Goal: Task Accomplishment & Management: Use online tool/utility

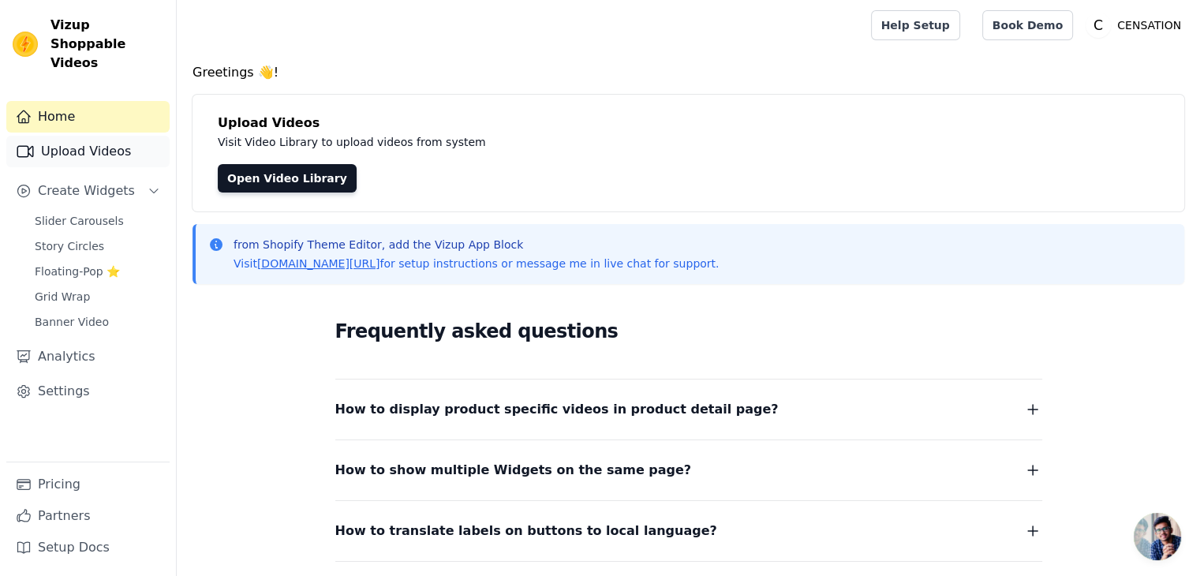
click at [55, 136] on link "Upload Videos" at bounding box center [87, 152] width 163 height 32
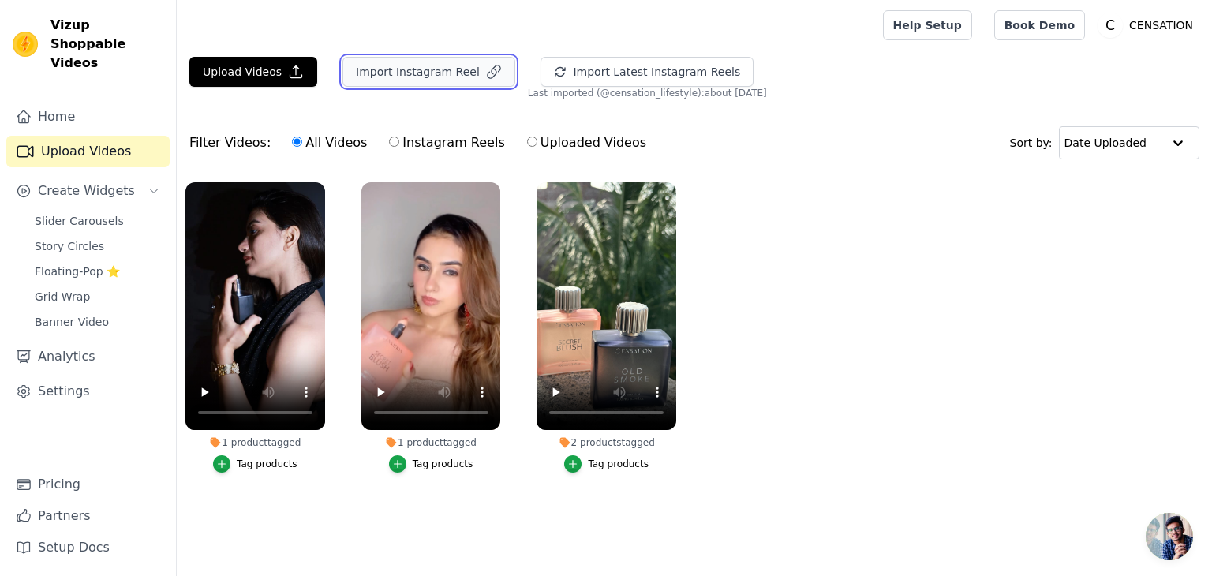
click at [402, 72] on button "Import Instagram Reel" at bounding box center [428, 72] width 173 height 30
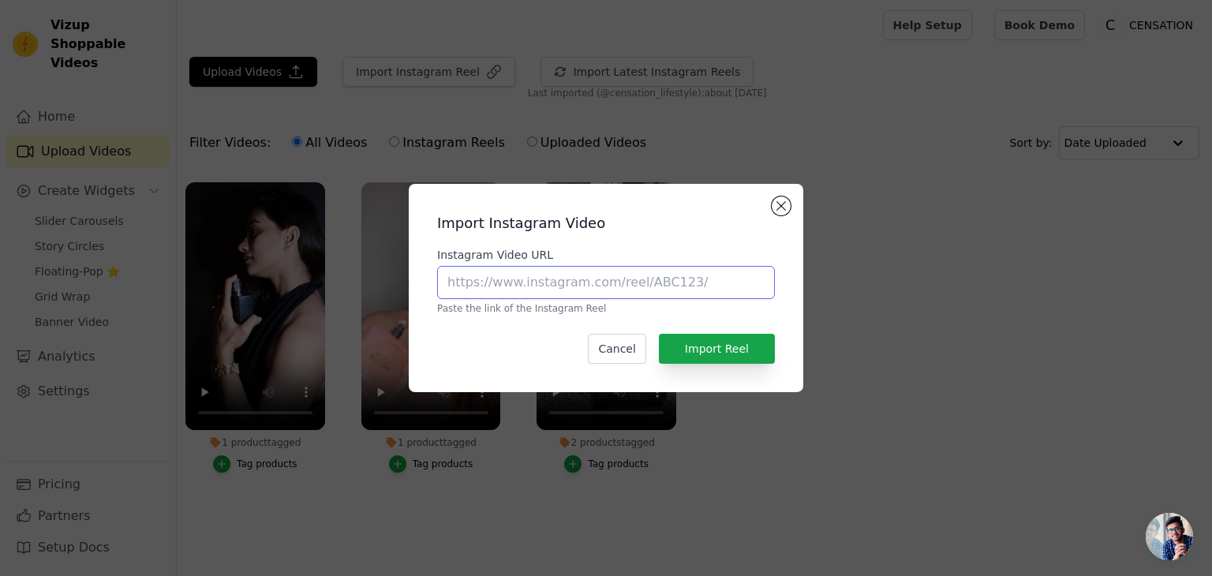
click at [565, 291] on input "Instagram Video URL" at bounding box center [606, 282] width 338 height 33
paste input "[URL][DOMAIN_NAME]"
type input "[URL][DOMAIN_NAME]"
click at [626, 241] on div "Import Instagram Video Instagram Video URL [URL][DOMAIN_NAME] Paste the link of…" at bounding box center [605, 287] width 369 height 183
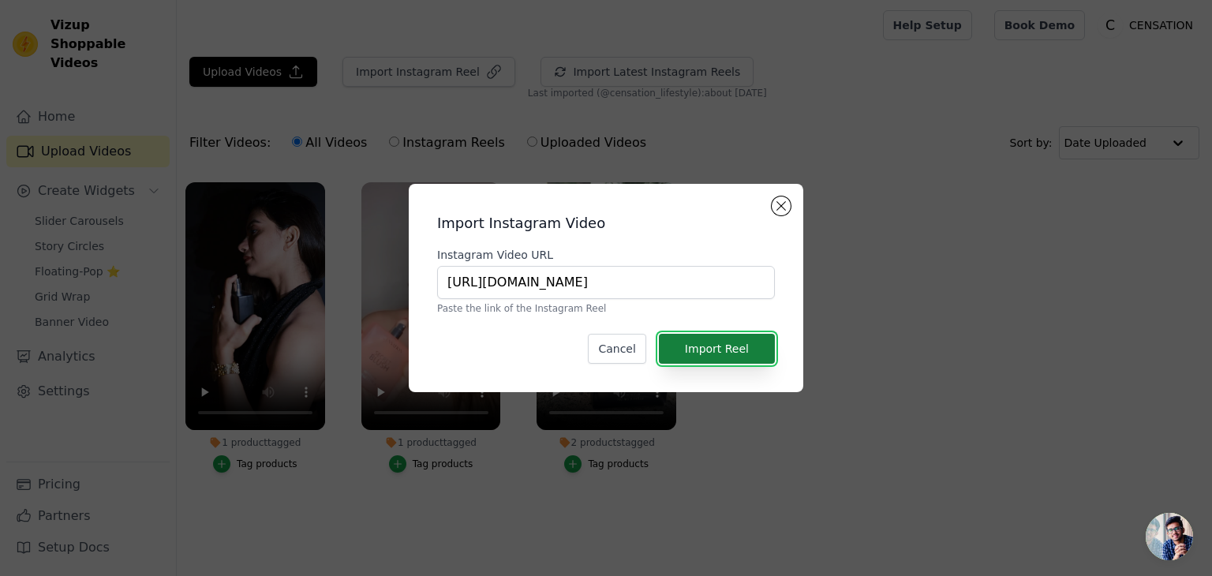
click at [727, 347] on button "Import Reel" at bounding box center [717, 349] width 116 height 30
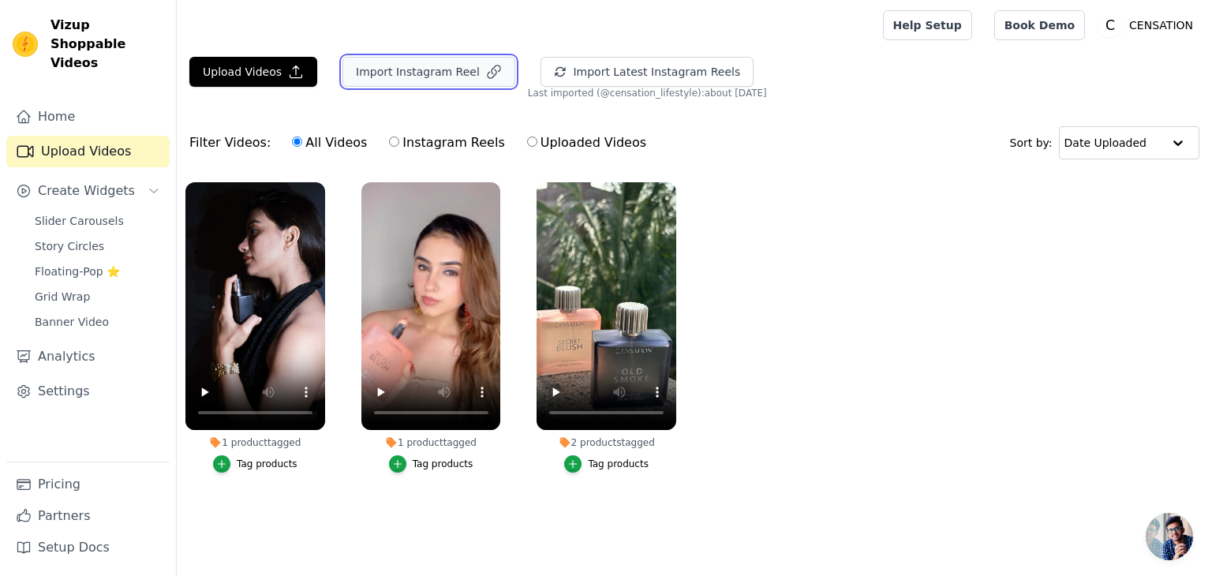
click at [388, 69] on button "Import Instagram Reel" at bounding box center [428, 72] width 173 height 30
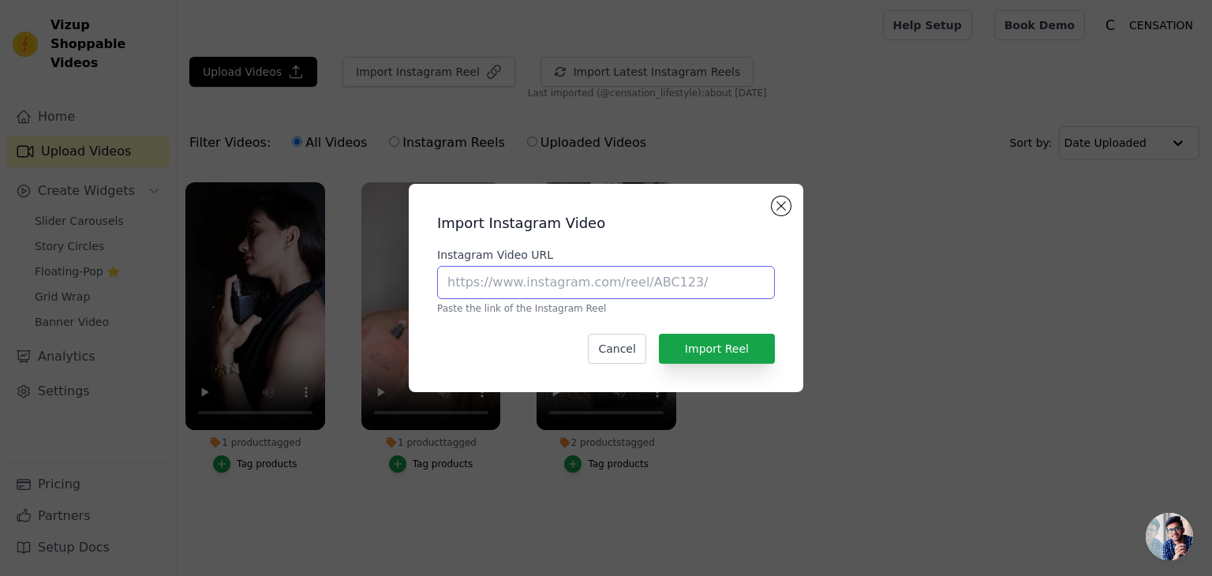
click at [581, 271] on input "Instagram Video URL" at bounding box center [606, 282] width 338 height 33
paste input "[URL][DOMAIN_NAME]"
type input "[URL][DOMAIN_NAME]"
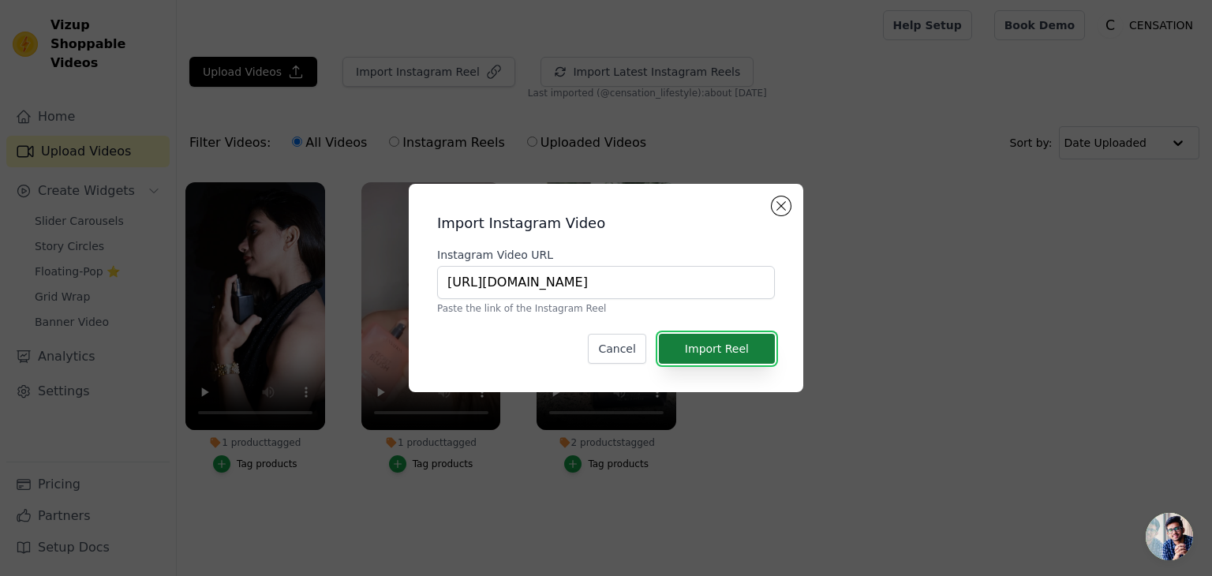
click at [755, 355] on button "Import Reel" at bounding box center [717, 349] width 116 height 30
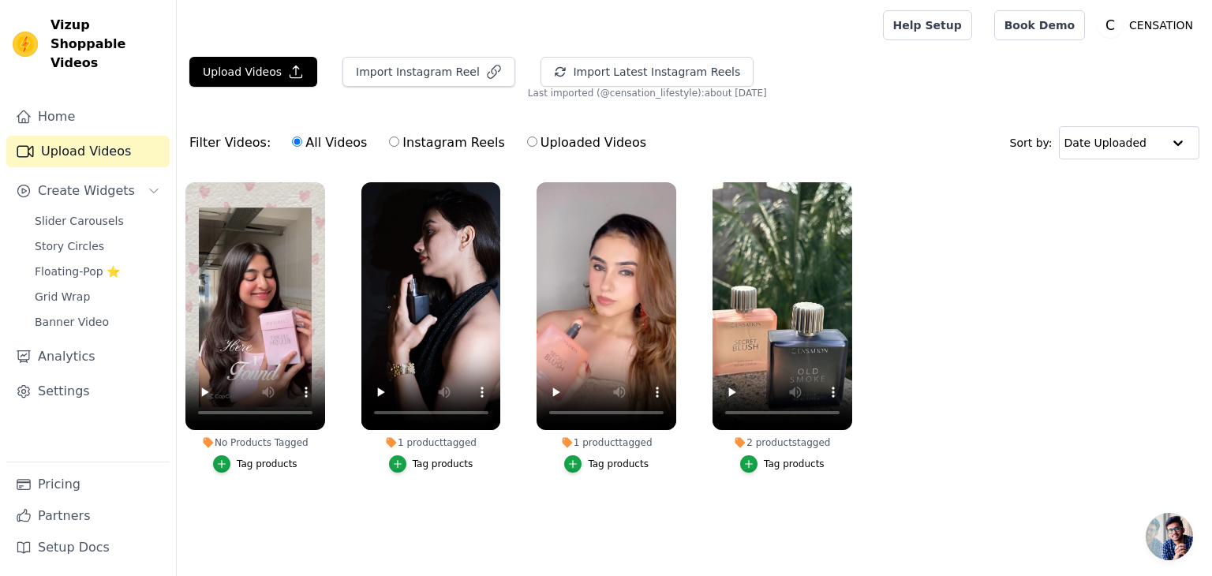
click at [266, 461] on div "Tag products" at bounding box center [267, 464] width 61 height 13
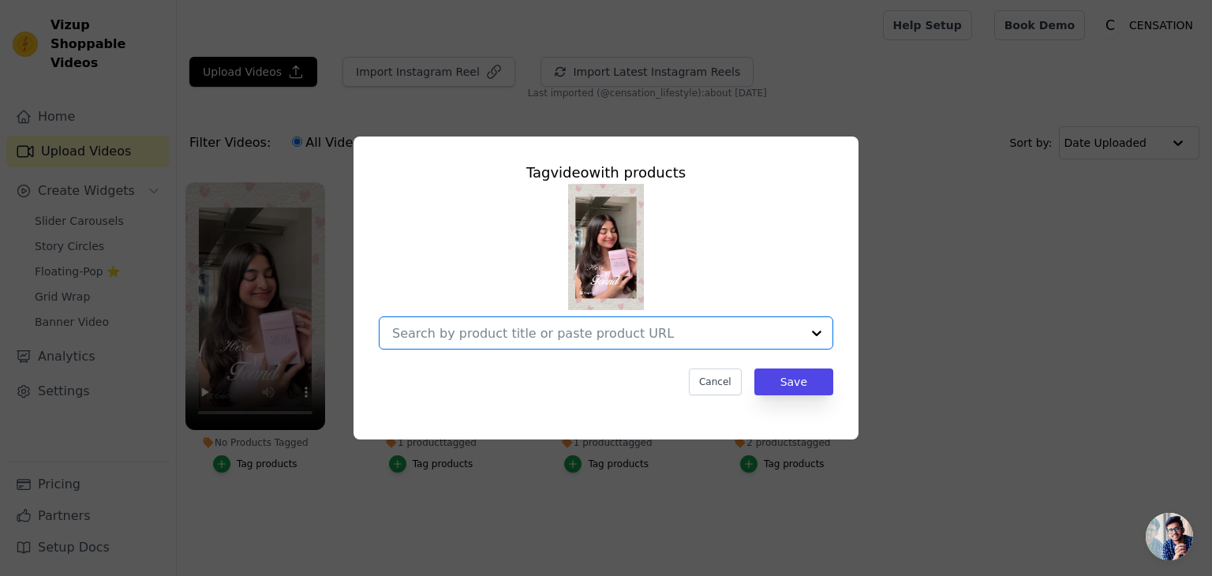
click at [671, 338] on input "No Products Tagged Tag video with products Option undefined, selected. Select i…" at bounding box center [596, 333] width 409 height 15
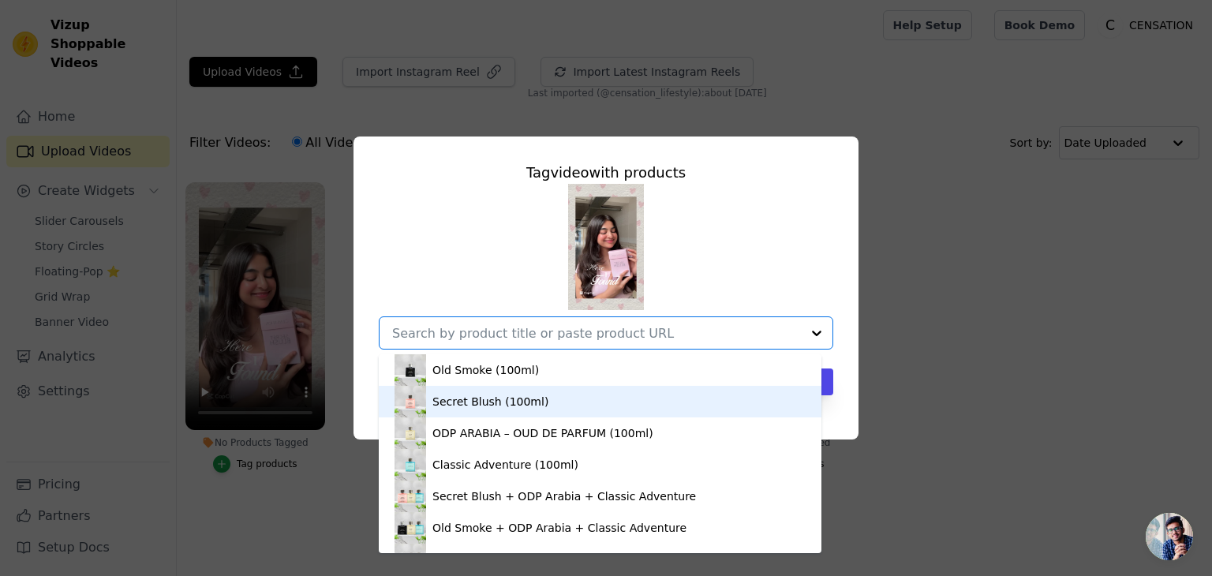
click at [469, 397] on div "Secret Blush (100ml)" at bounding box center [490, 402] width 116 height 16
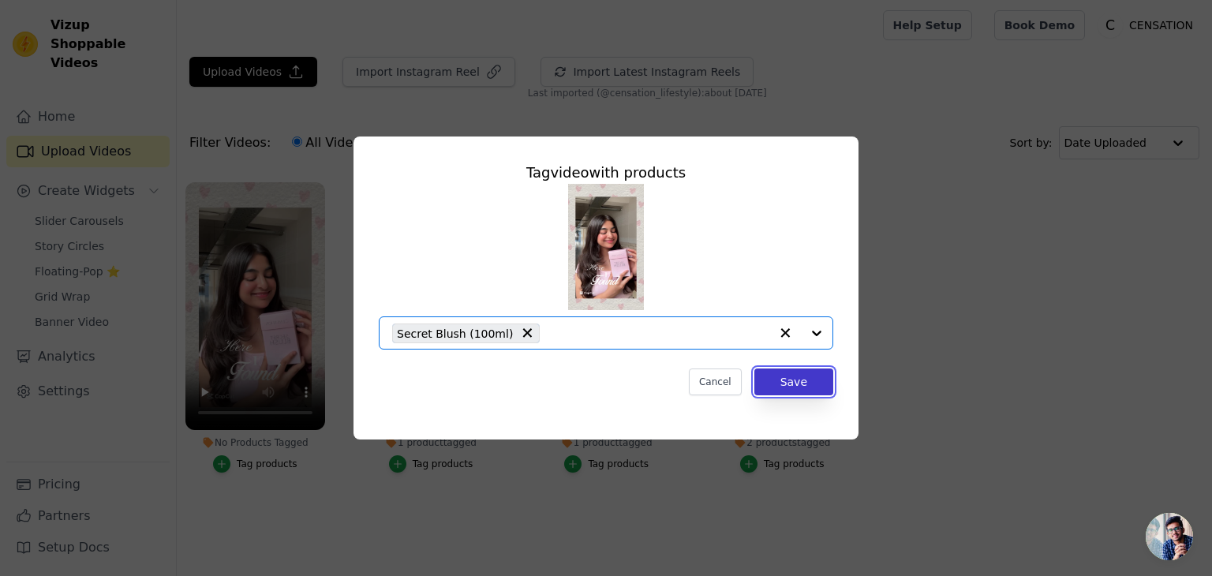
click at [775, 381] on button "Save" at bounding box center [793, 381] width 79 height 27
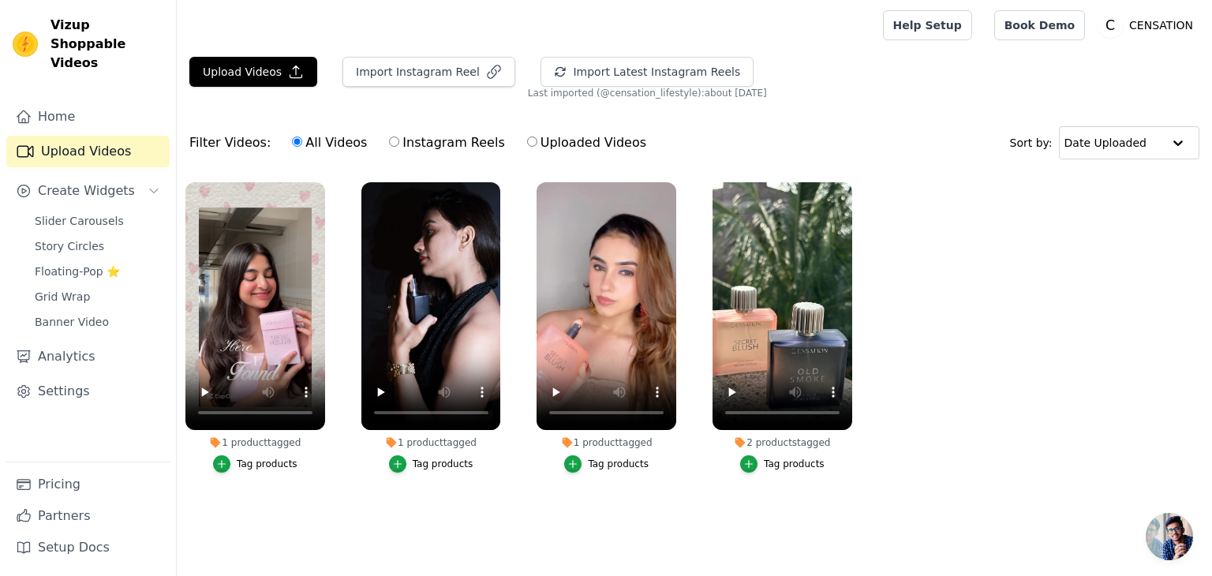
click at [1018, 387] on ul "1 product tagged Tag products 1 product tagged Tag products 1 product tagged Ta…" at bounding box center [694, 343] width 1035 height 339
click at [1071, 360] on ul "1 product tagged Tag products 1 product tagged Tag products 1 product tagged Ta…" at bounding box center [694, 343] width 1035 height 339
click at [401, 72] on button "Import Instagram Reel" at bounding box center [428, 72] width 173 height 30
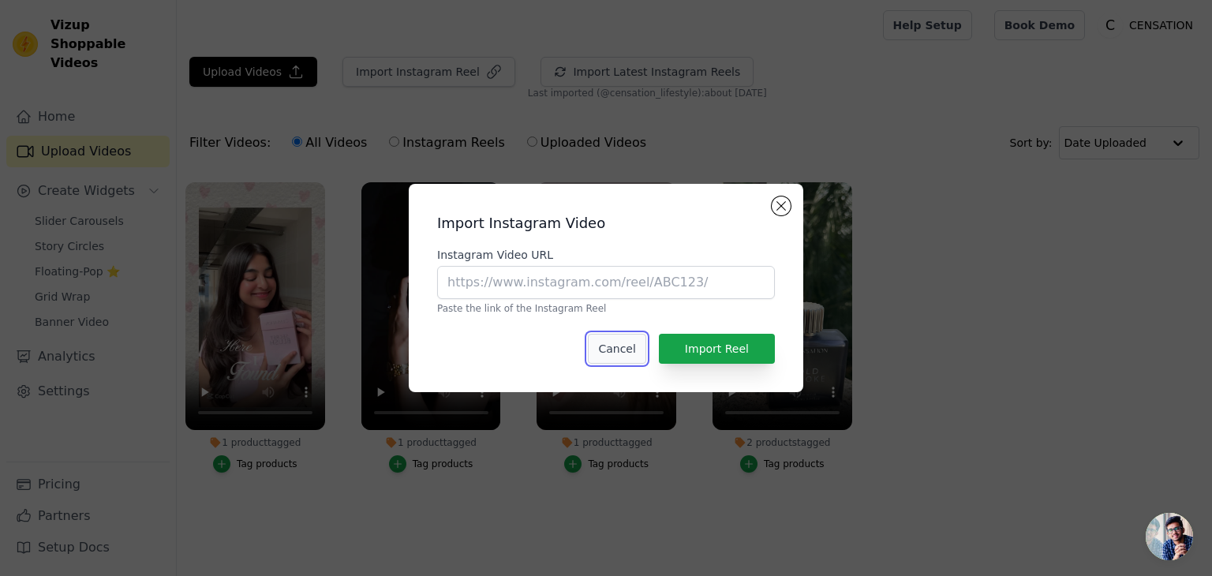
click at [618, 349] on button "Cancel" at bounding box center [617, 349] width 58 height 30
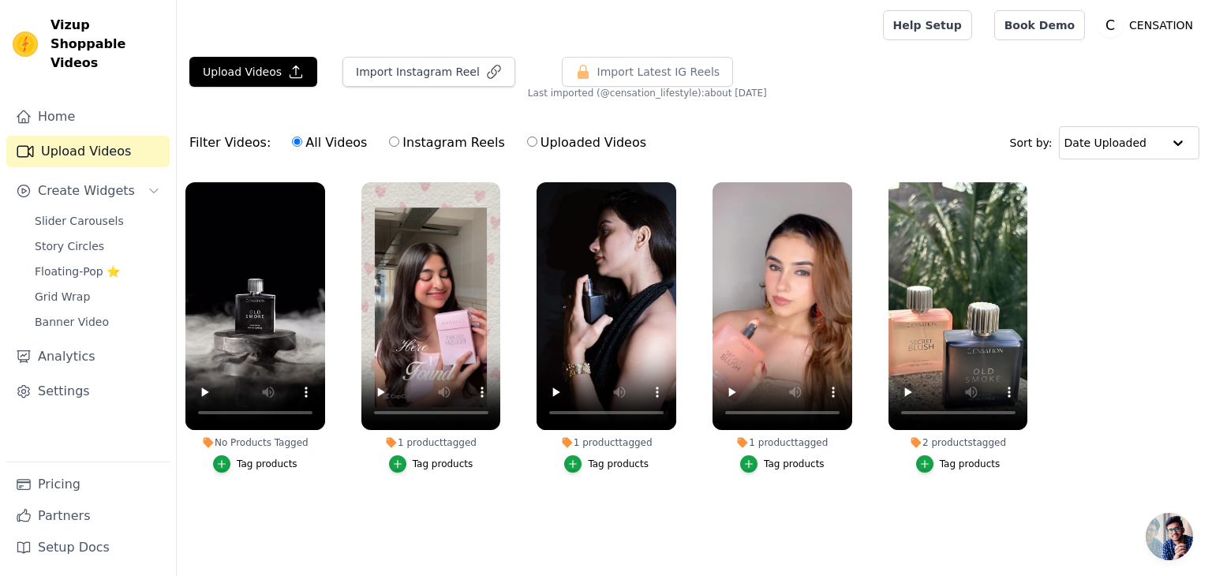
click at [268, 461] on div "Tag products" at bounding box center [267, 464] width 61 height 13
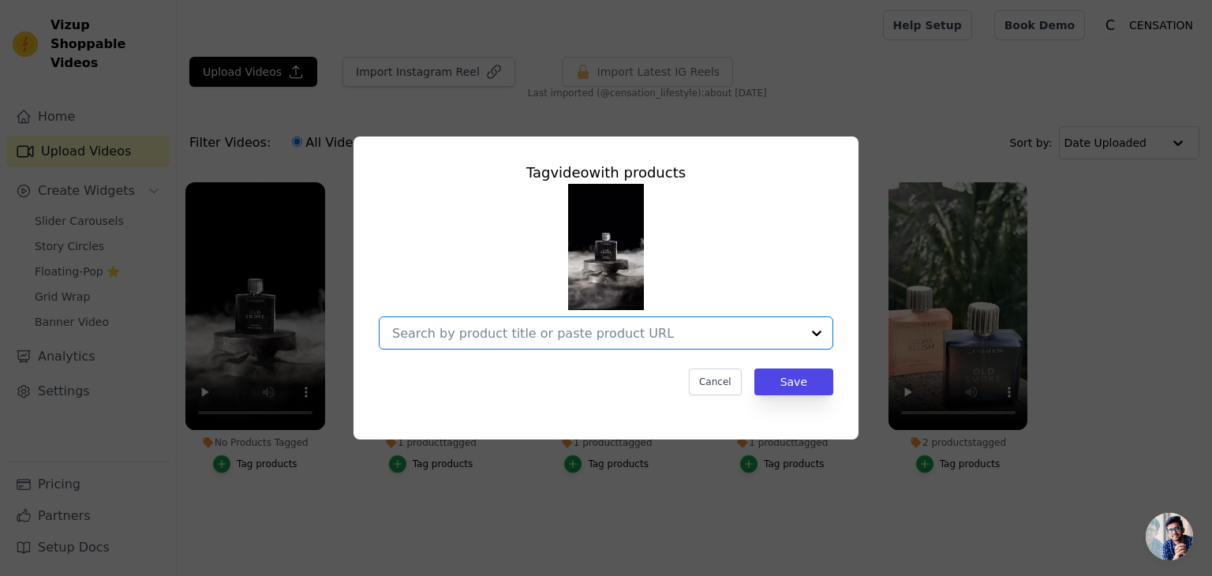
click at [571, 338] on input "No Products Tagged Tag video with products Option undefined, selected. Select i…" at bounding box center [596, 333] width 409 height 15
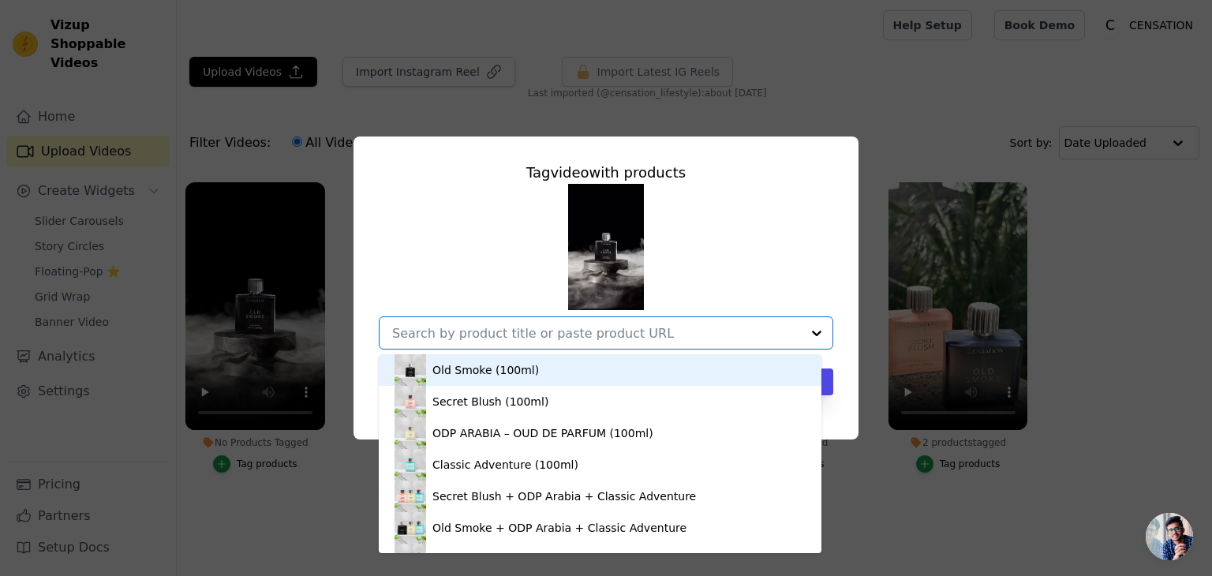
click at [490, 370] on div "Old Smoke (100ml)" at bounding box center [485, 370] width 106 height 16
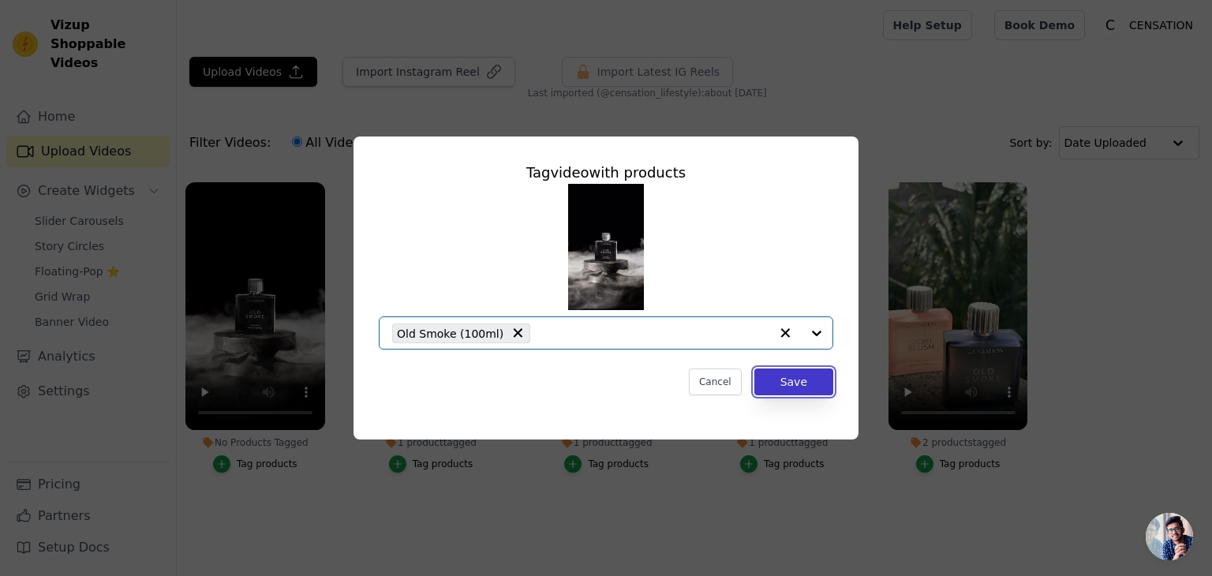
click at [787, 379] on button "Save" at bounding box center [793, 381] width 79 height 27
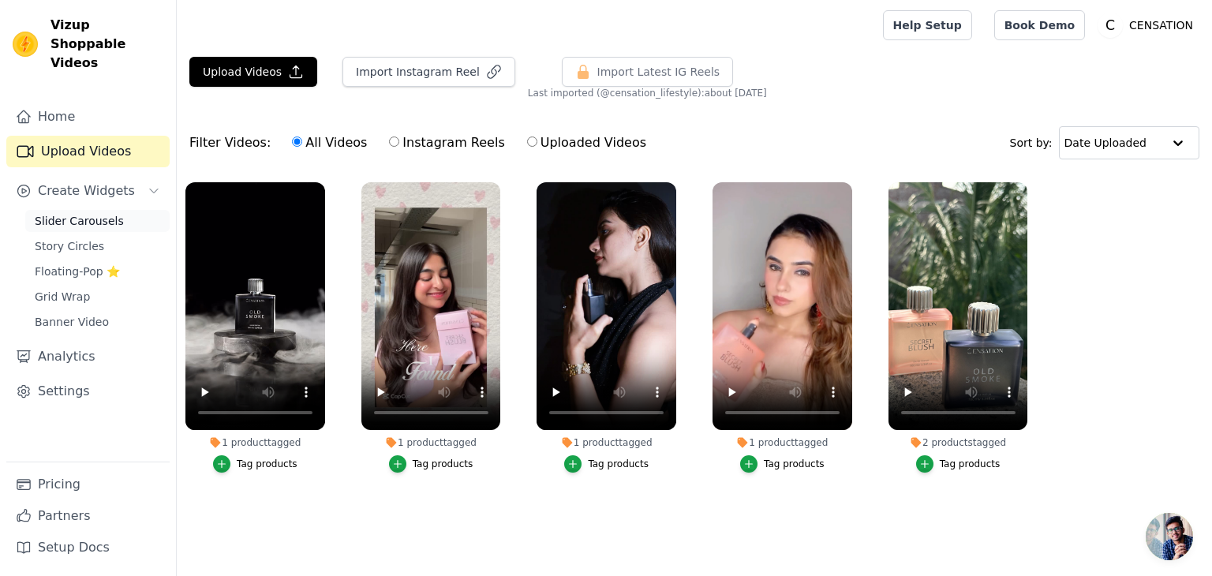
click at [114, 210] on link "Slider Carousels" at bounding box center [97, 221] width 144 height 22
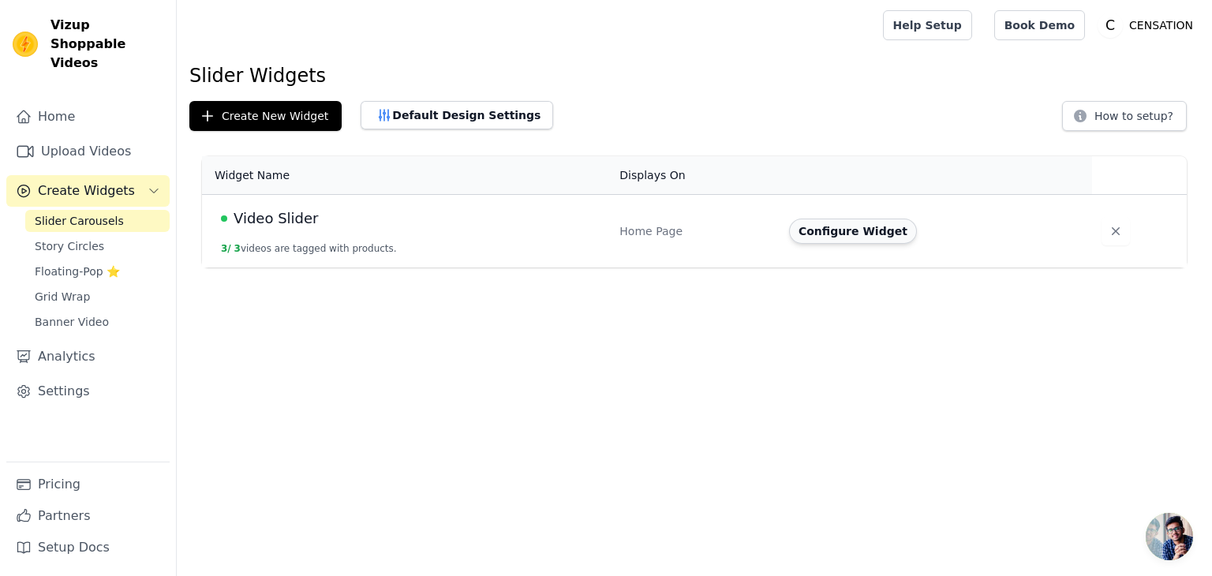
click at [846, 233] on button "Configure Widget" at bounding box center [853, 231] width 128 height 25
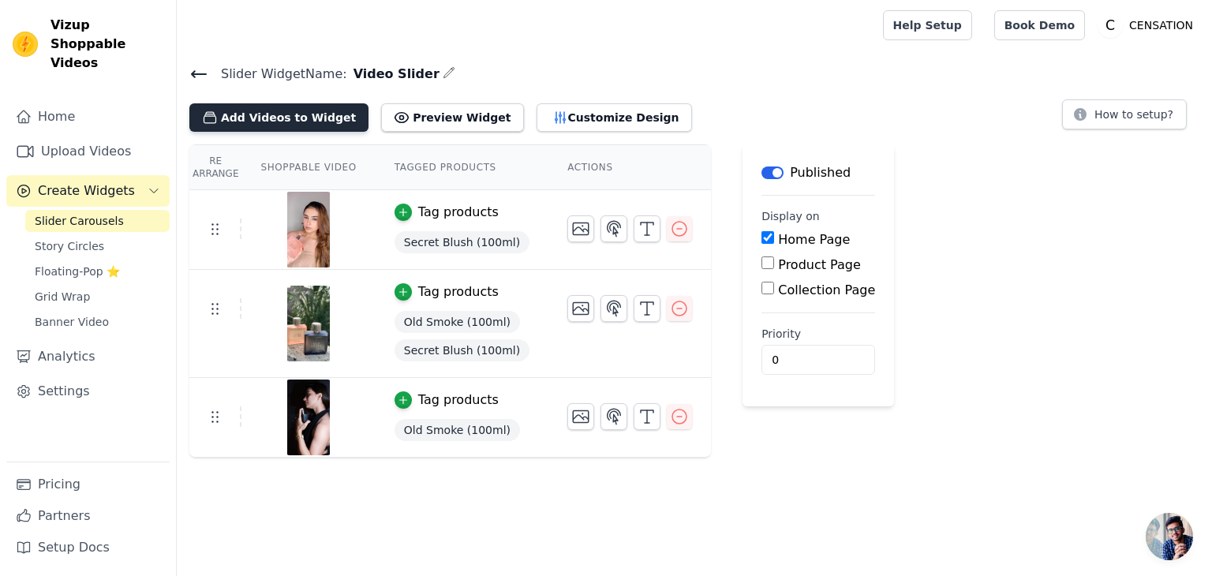
click at [275, 121] on button "Add Videos to Widget" at bounding box center [278, 117] width 179 height 28
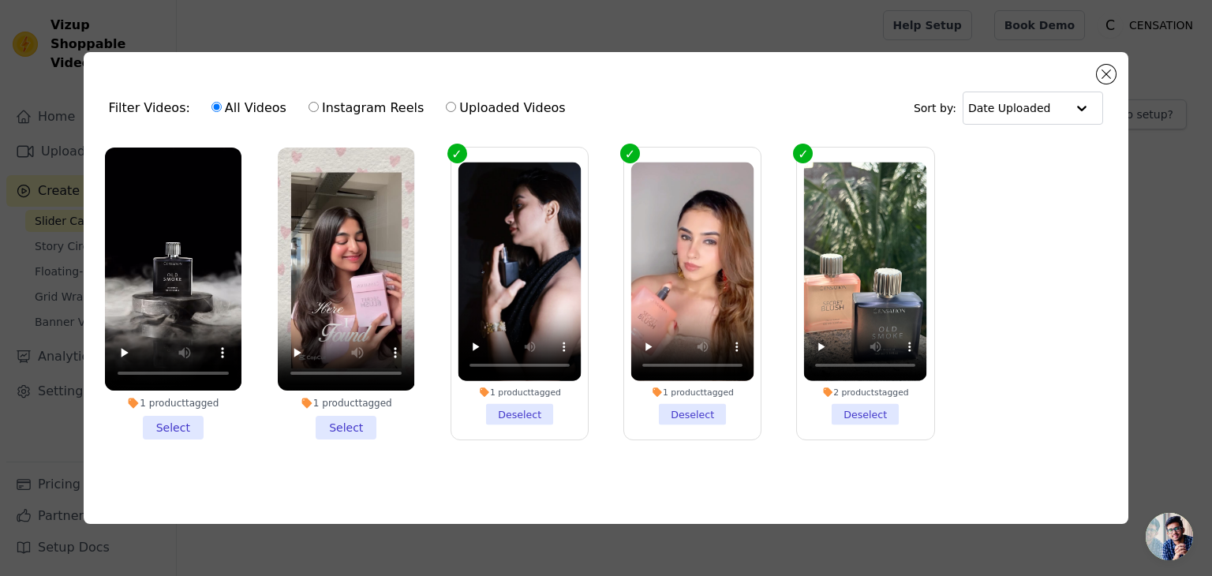
click at [345, 426] on li "1 product tagged Select" at bounding box center [346, 294] width 136 height 292
click at [0, 0] on input "1 product tagged Select" at bounding box center [0, 0] width 0 height 0
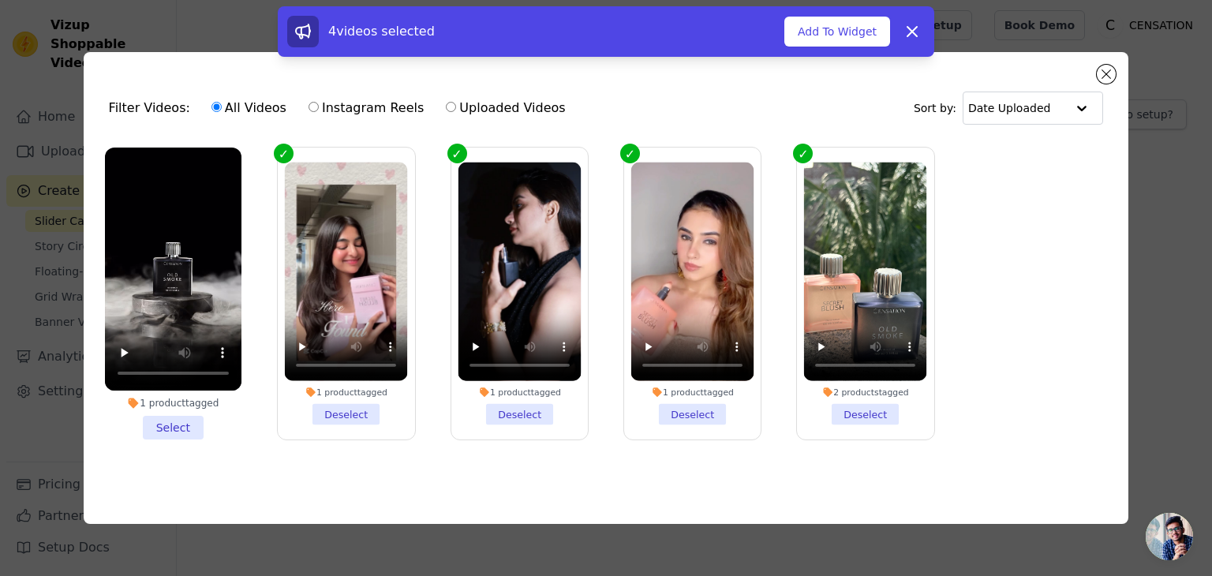
click at [170, 415] on li "1 product tagged Select" at bounding box center [173, 294] width 136 height 292
click at [0, 0] on input "1 product tagged Select" at bounding box center [0, 0] width 0 height 0
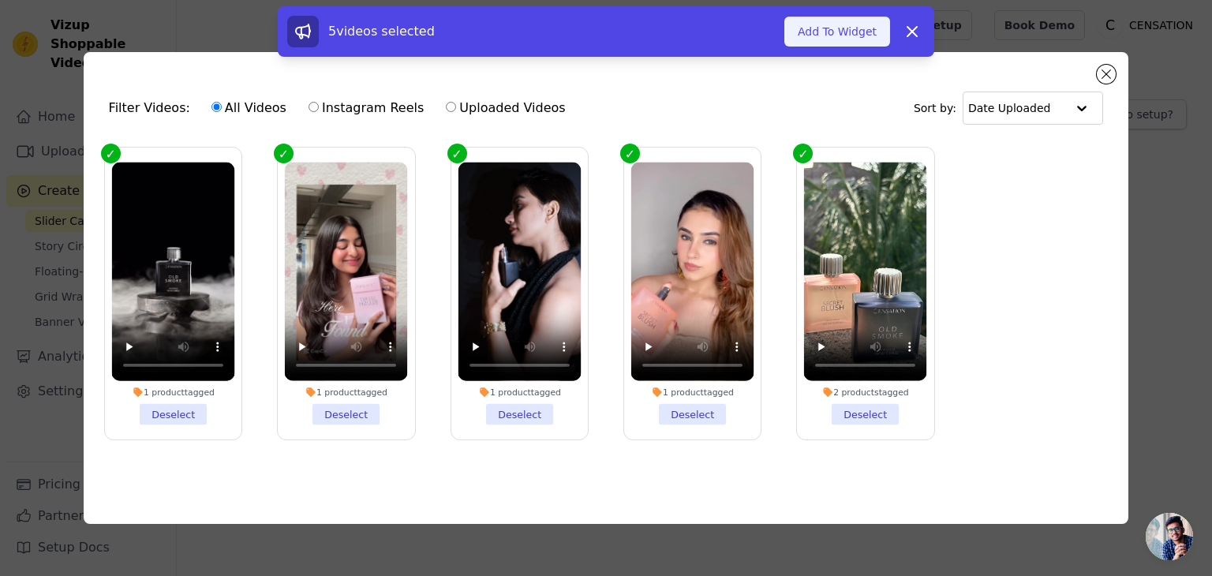
click at [853, 39] on button "Add To Widget" at bounding box center [837, 32] width 106 height 30
